Goal: Check status: Check status

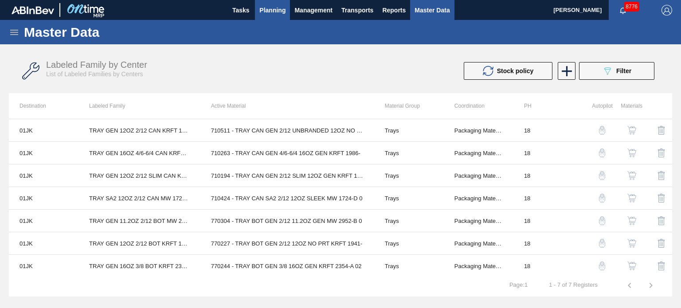
click at [276, 10] on span "Planning" at bounding box center [272, 10] width 26 height 11
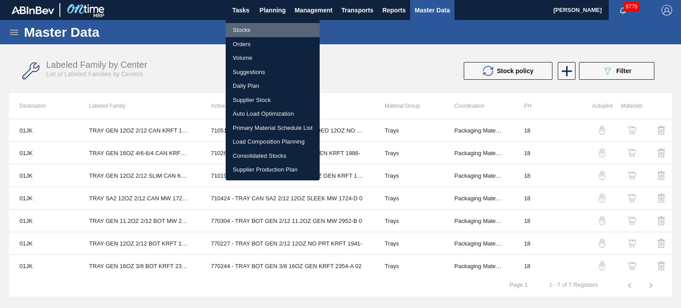
click at [248, 30] on li "Stocks" at bounding box center [273, 30] width 94 height 14
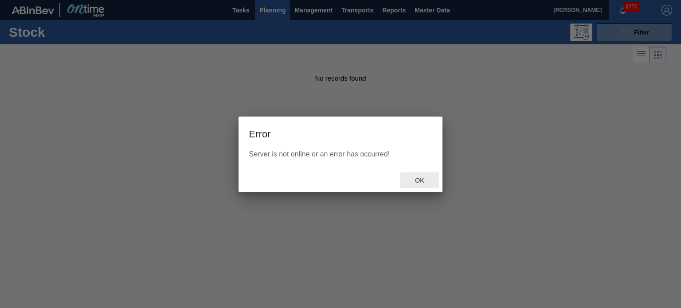
drag, startPoint x: 424, startPoint y: 181, endPoint x: 375, endPoint y: 168, distance: 50.5
click at [424, 181] on span "Ok" at bounding box center [419, 180] width 23 height 7
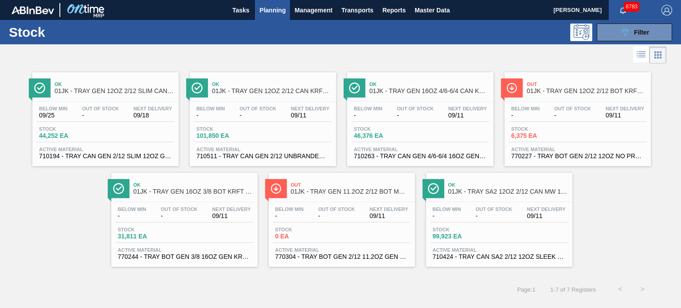
click at [255, 78] on div "Ok 01JK - TRAY GEN 12OZ 2/12 CAN KRFT 1023-L" at bounding box center [272, 88] width 120 height 20
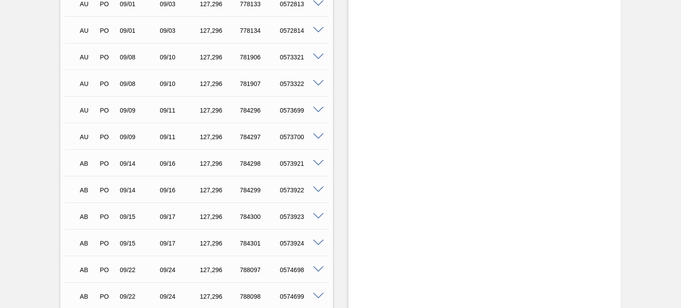
scroll to position [428, 0]
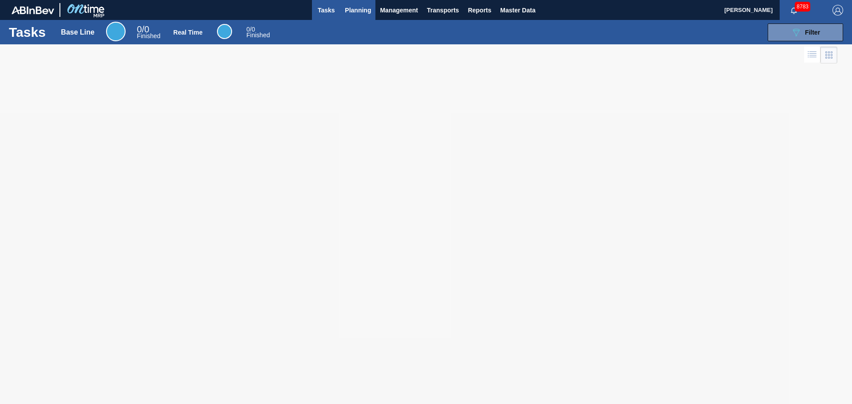
click at [353, 12] on span "Planning" at bounding box center [358, 10] width 26 height 11
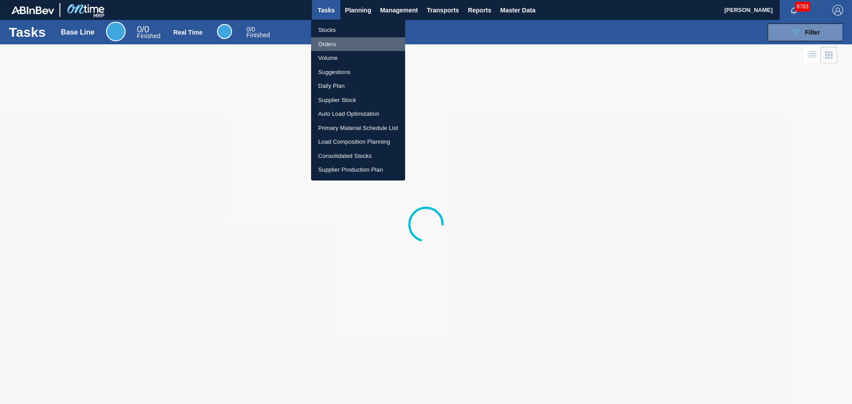
click at [332, 46] on li "Orders" at bounding box center [358, 44] width 94 height 14
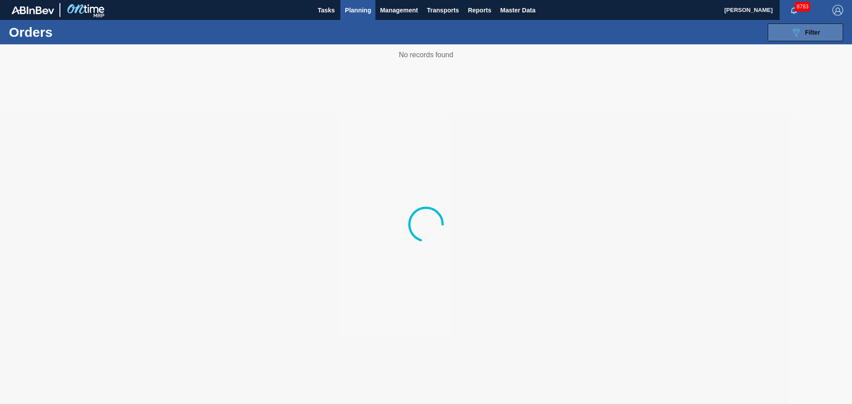
click at [783, 31] on button "089F7B8B-B2A5-4AFE-B5C0-19BA573D28AC Filter" at bounding box center [804, 33] width 75 height 18
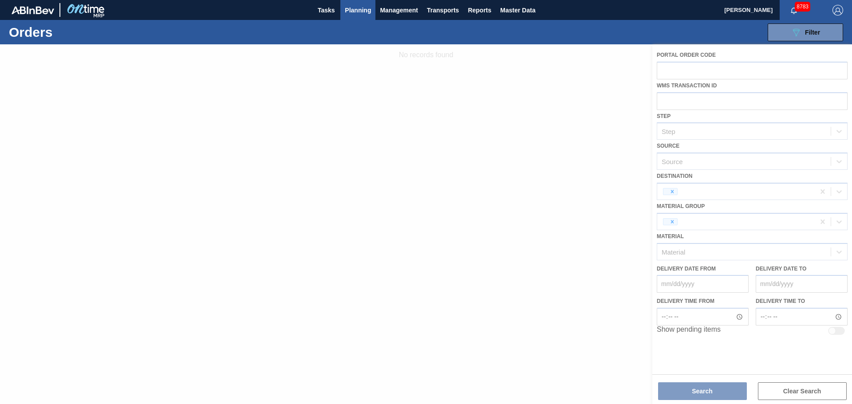
click at [678, 106] on div at bounding box center [426, 224] width 852 height 360
click at [744, 199] on div at bounding box center [426, 224] width 852 height 360
click at [744, 192] on div at bounding box center [426, 224] width 852 height 360
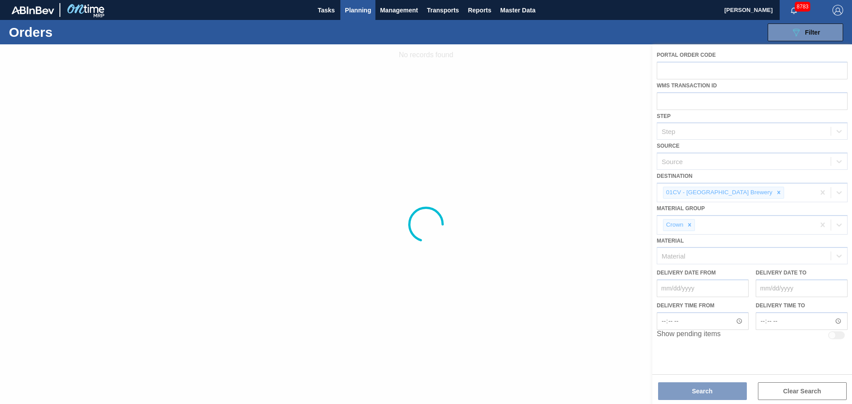
click at [744, 192] on div at bounding box center [426, 224] width 852 height 360
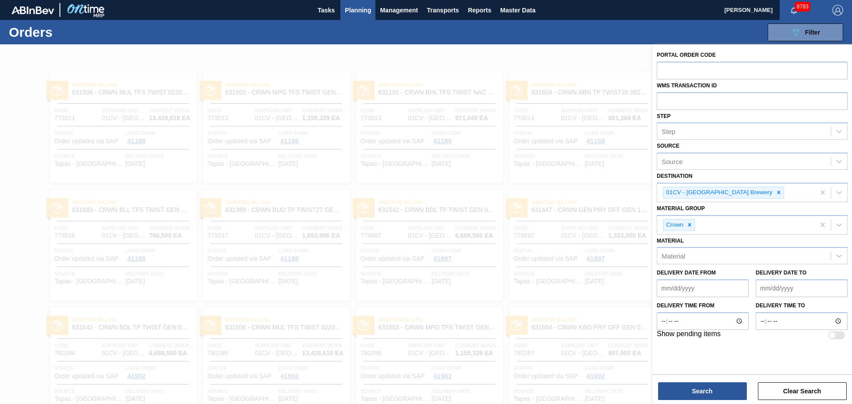
click at [775, 193] on icon at bounding box center [778, 192] width 6 height 6
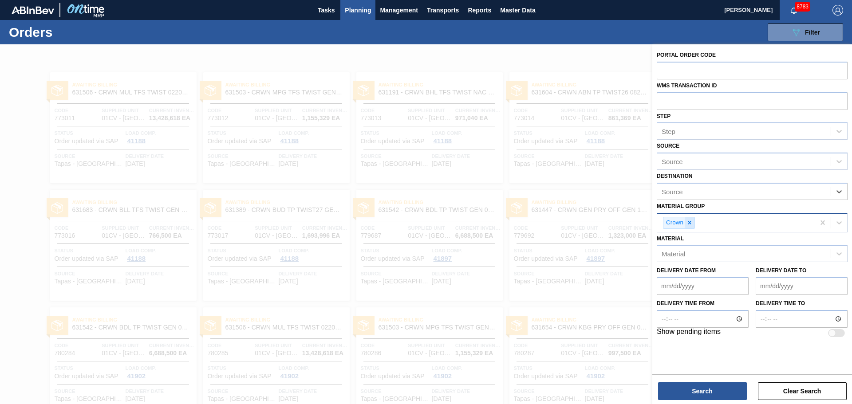
click at [691, 219] on div "Crown" at bounding box center [679, 223] width 32 height 12
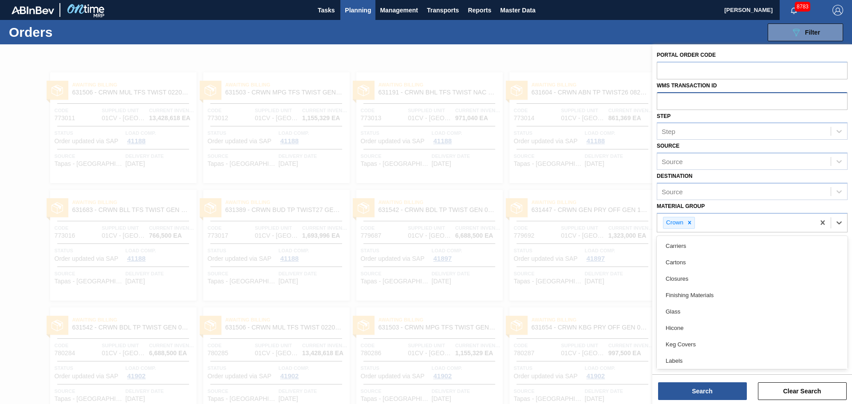
click at [682, 102] on input "text" at bounding box center [751, 100] width 191 height 17
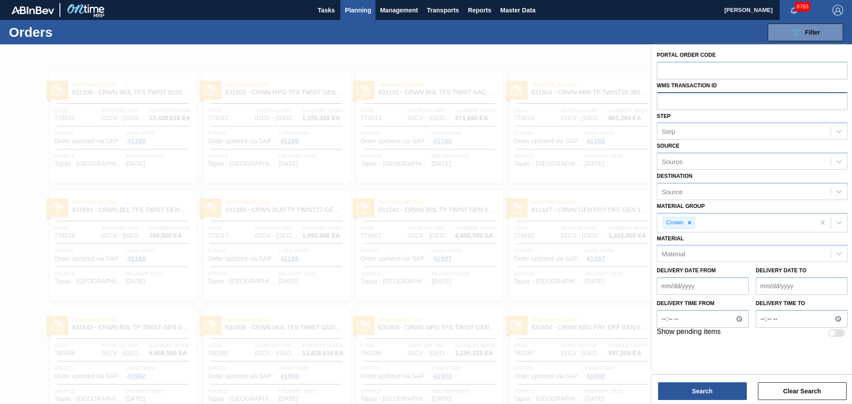
paste input "0162361"
type input "0162361"
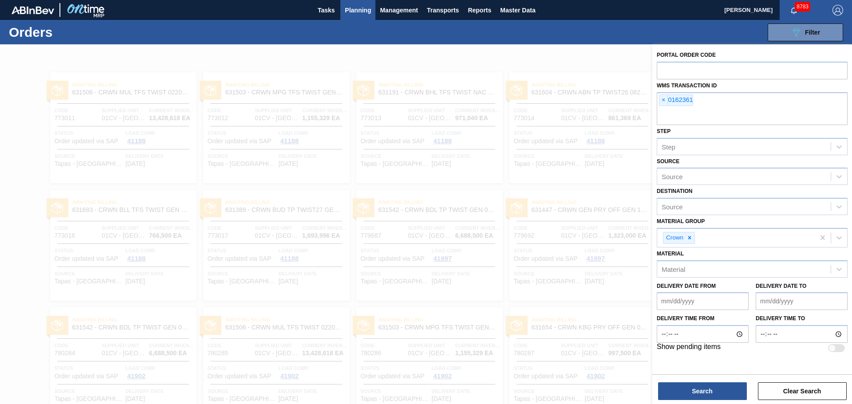
drag, startPoint x: 690, startPoint y: 240, endPoint x: 690, endPoint y: 248, distance: 7.6
click at [690, 240] on icon at bounding box center [689, 238] width 6 height 6
click at [715, 391] on button "Search" at bounding box center [702, 391] width 89 height 18
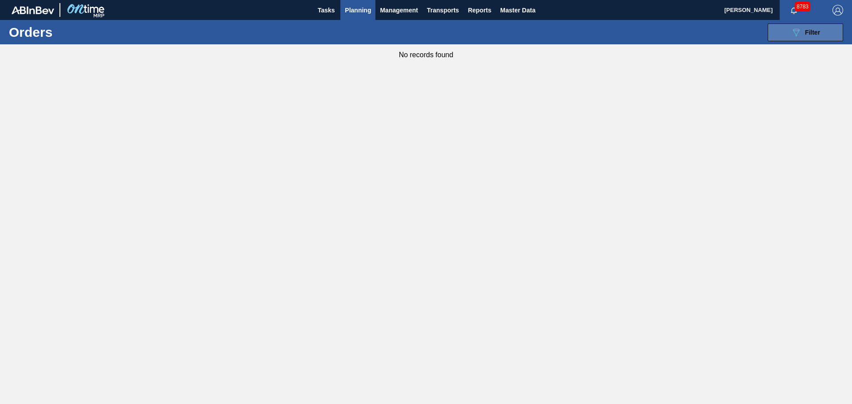
click at [795, 37] on icon "089F7B8B-B2A5-4AFE-B5C0-19BA573D28AC" at bounding box center [795, 32] width 11 height 11
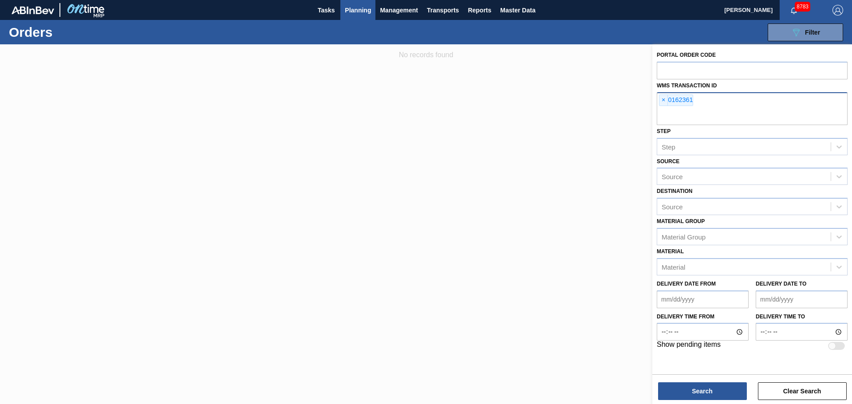
drag, startPoint x: 662, startPoint y: 98, endPoint x: 671, endPoint y: 104, distance: 11.3
click at [661, 98] on span "×" at bounding box center [663, 100] width 8 height 11
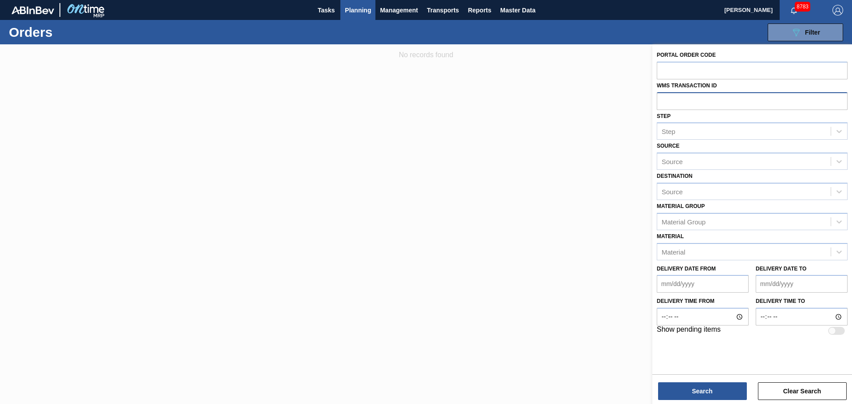
paste input "0755032"
type input "0755032"
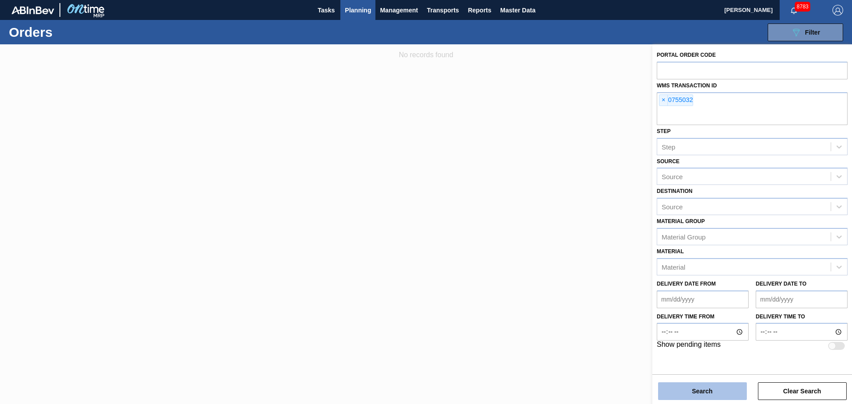
click at [709, 388] on button "Search" at bounding box center [702, 391] width 89 height 18
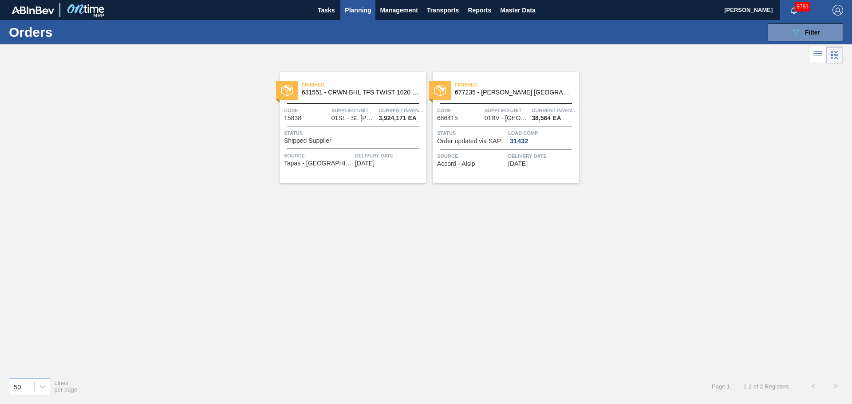
click at [488, 82] on span "Finished" at bounding box center [517, 84] width 124 height 9
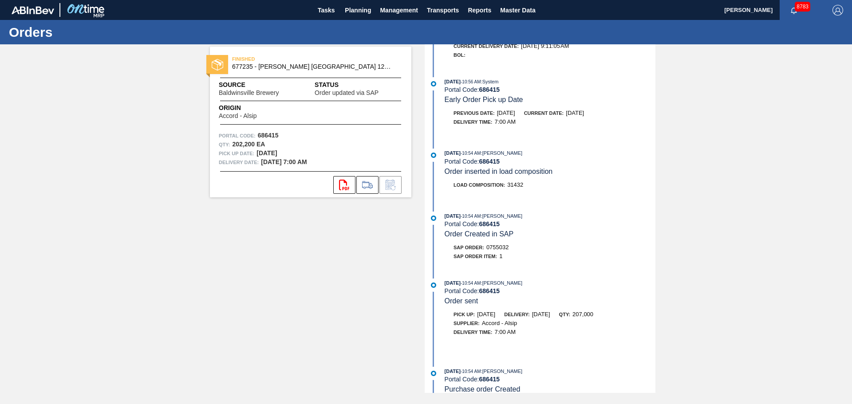
scroll to position [378, 0]
